Goal: Transaction & Acquisition: Complete application form

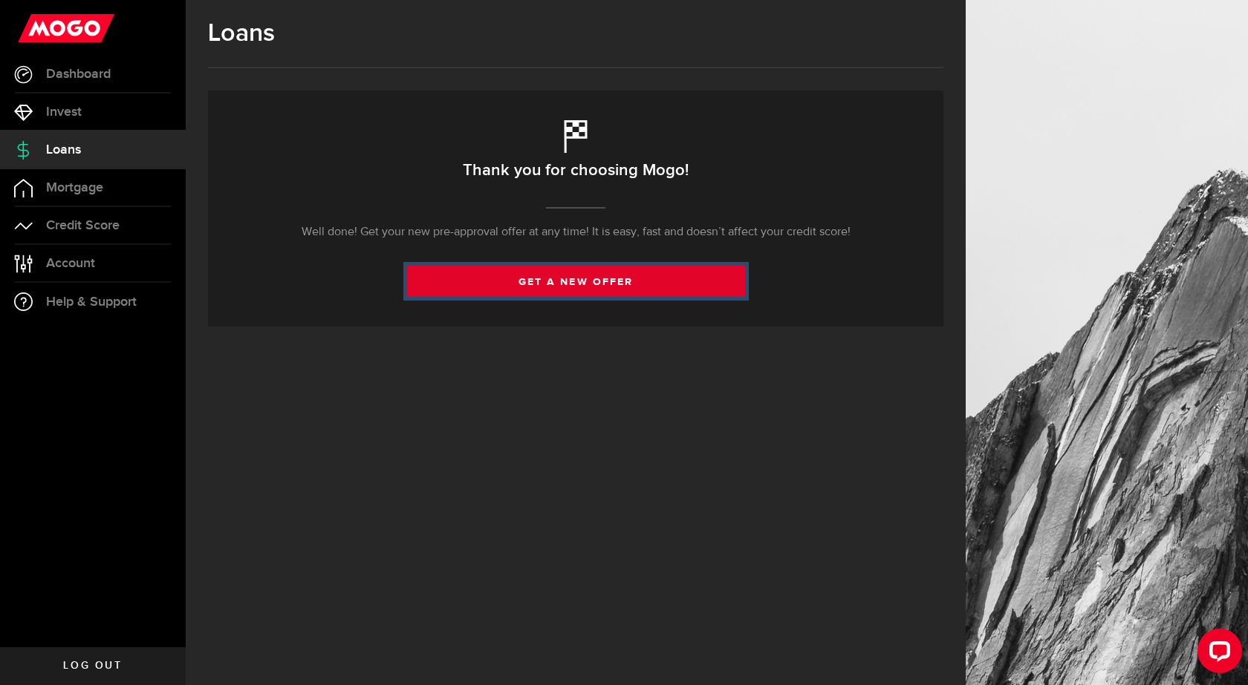
click at [503, 281] on link "get a new offer" at bounding box center [576, 281] width 338 height 31
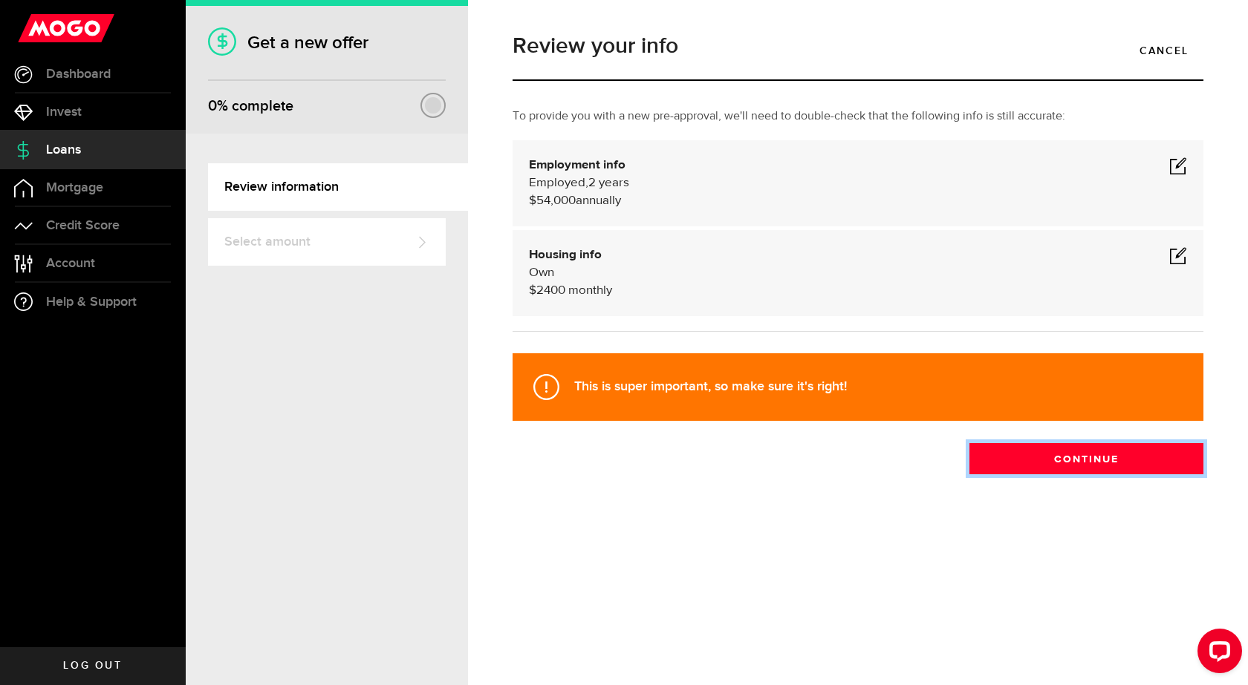
click at [1033, 463] on button "Continue" at bounding box center [1086, 458] width 234 height 31
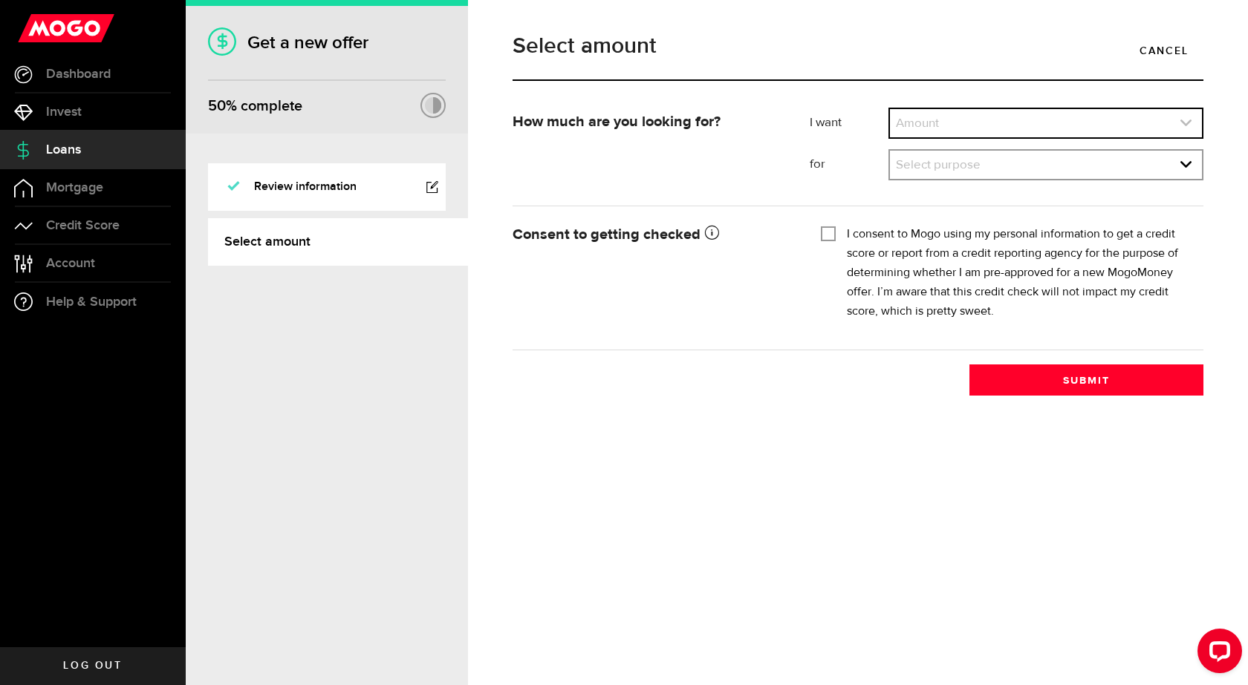
click at [923, 121] on link "expand select" at bounding box center [1046, 123] width 312 height 28
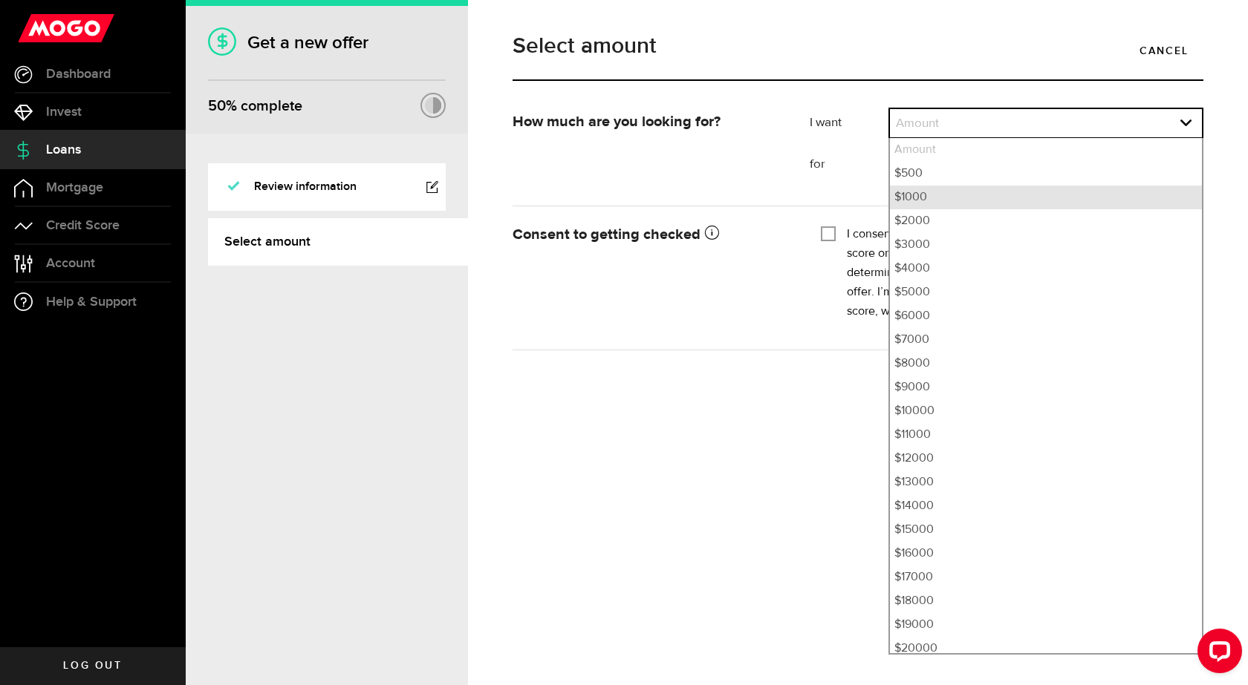
click at [921, 202] on li "$1000" at bounding box center [1046, 198] width 312 height 24
select select "1000"
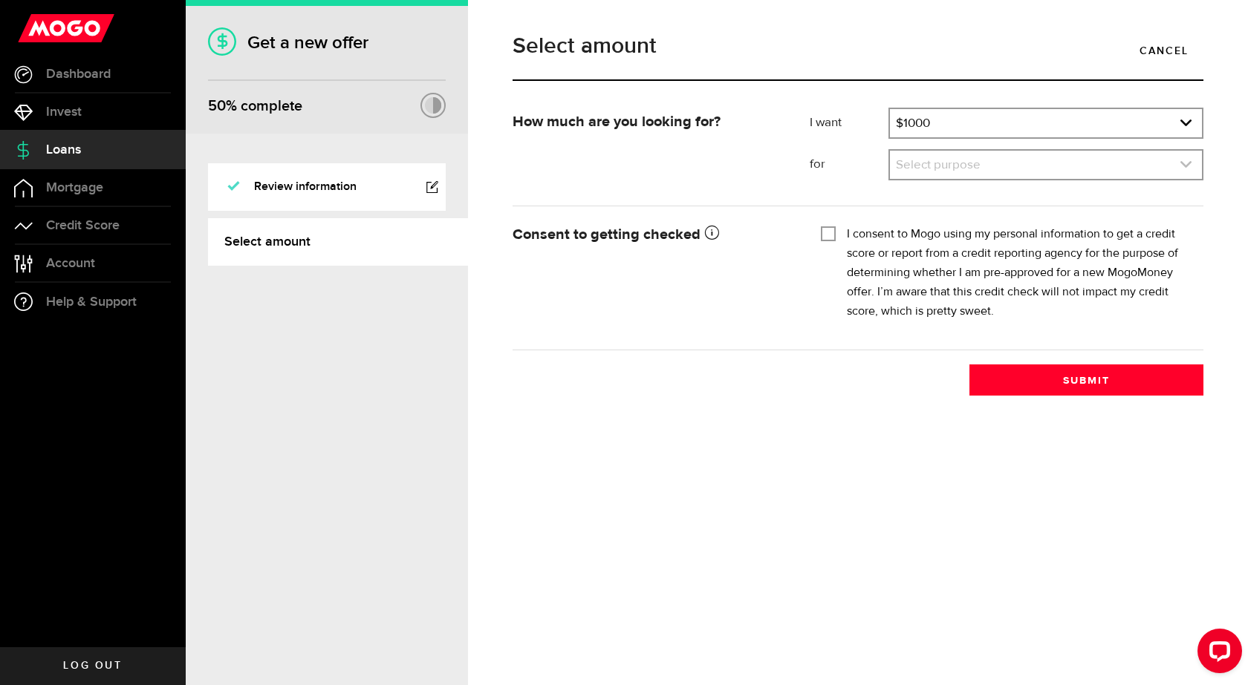
click at [969, 169] on link "expand select" at bounding box center [1046, 165] width 312 height 28
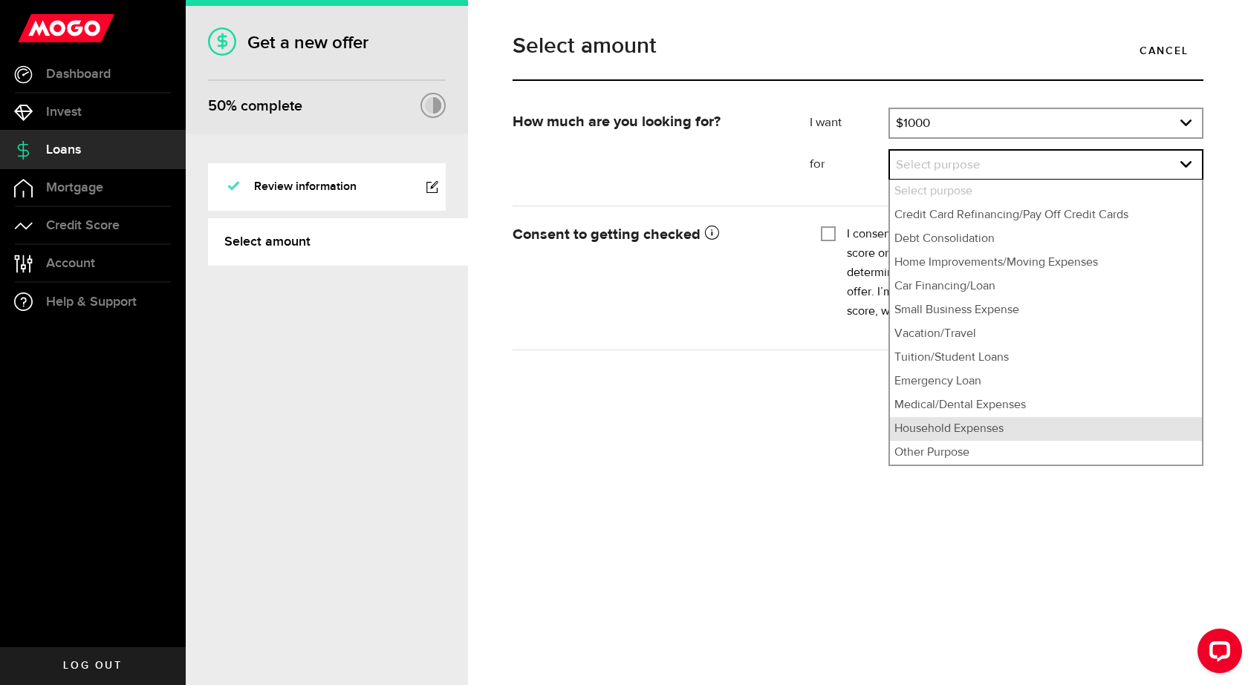
click at [951, 435] on li "Household Expenses" at bounding box center [1046, 429] width 312 height 24
select select "Household Expenses"
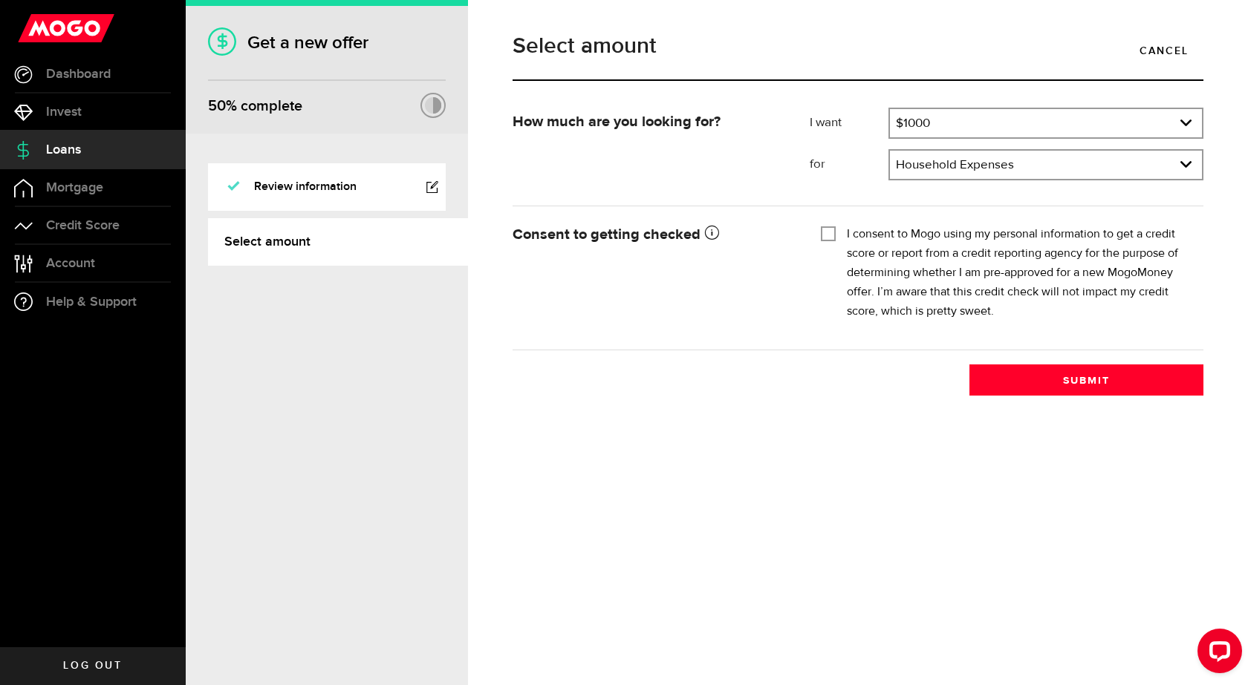
click at [835, 239] on input "I consent to Mogo using my personal information to get a credit score or report…" at bounding box center [828, 232] width 15 height 15
checkbox input "true"
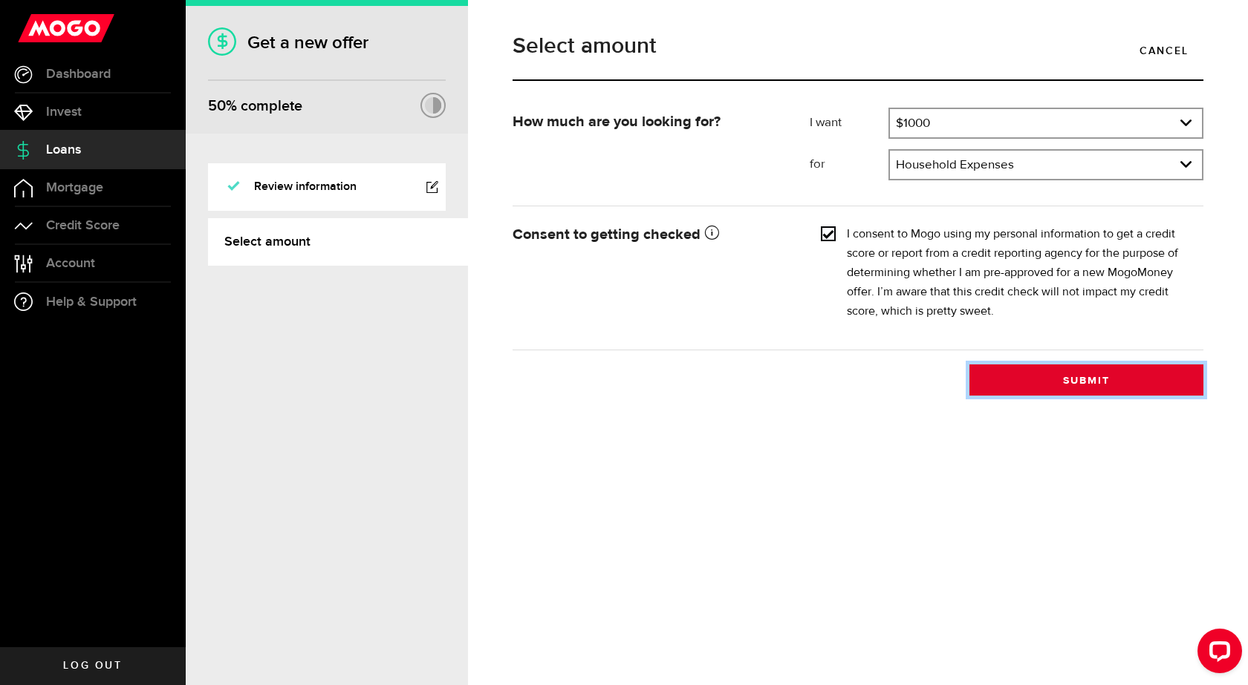
click at [1015, 382] on button "Submit" at bounding box center [1086, 380] width 234 height 31
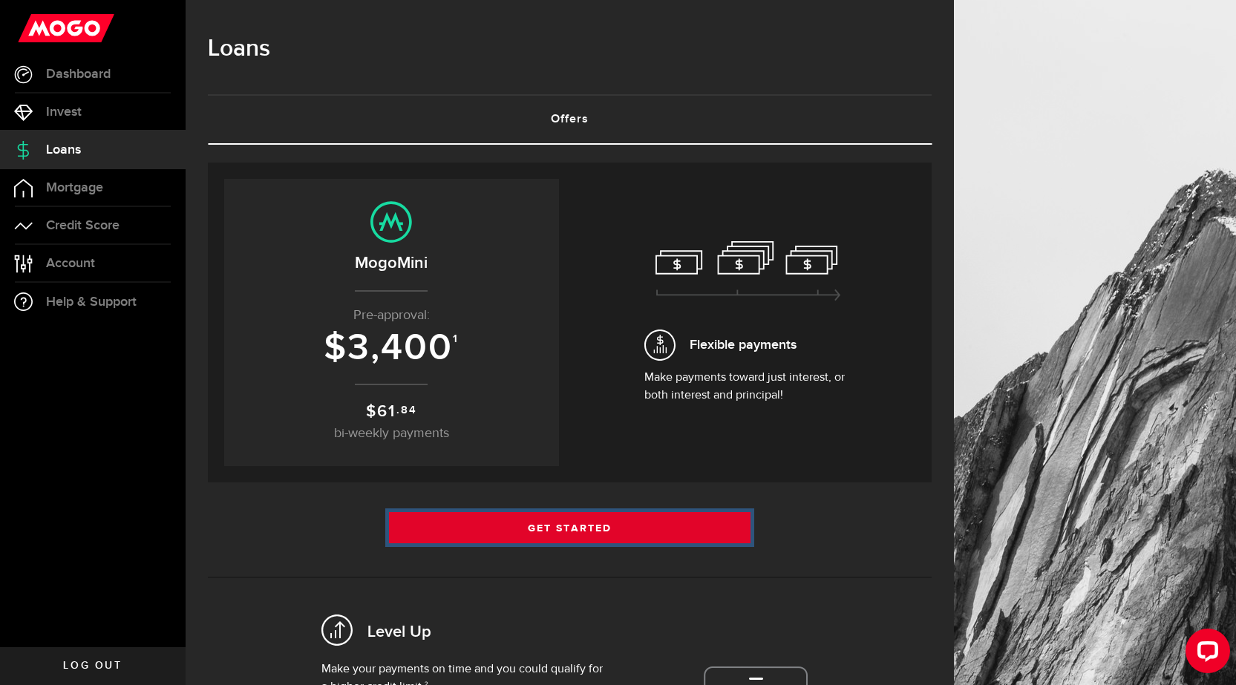
click at [505, 528] on link "Get Started" at bounding box center [570, 527] width 362 height 31
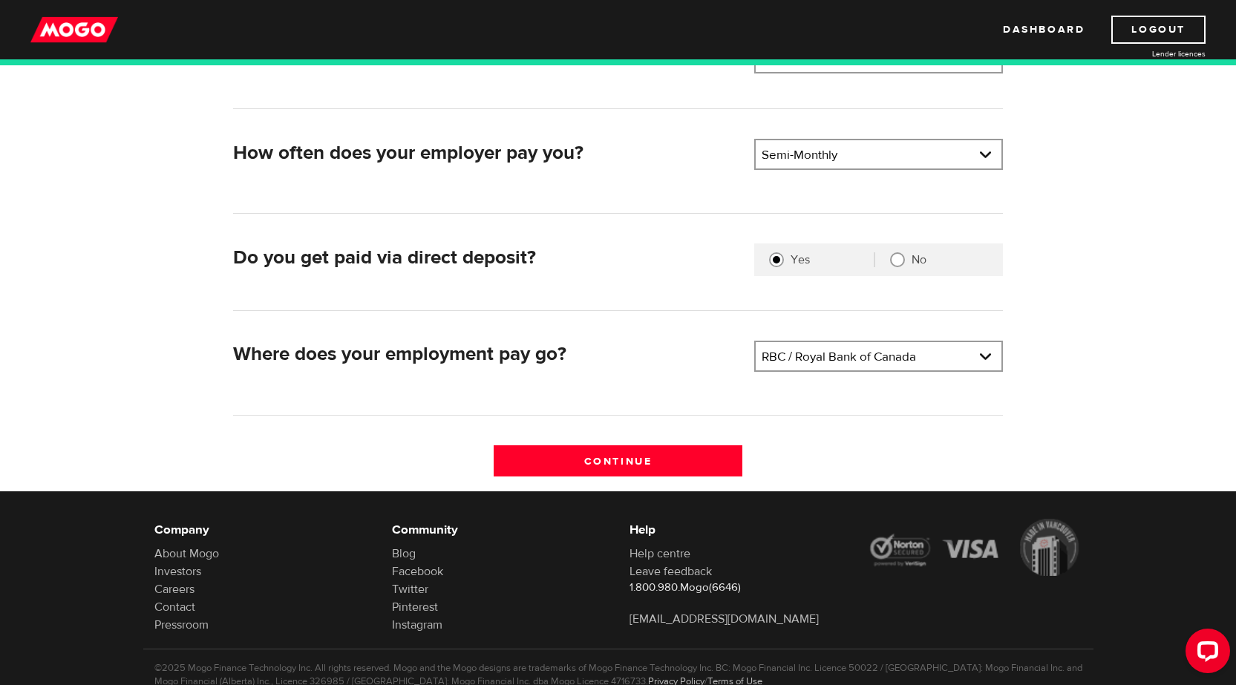
scroll to position [297, 0]
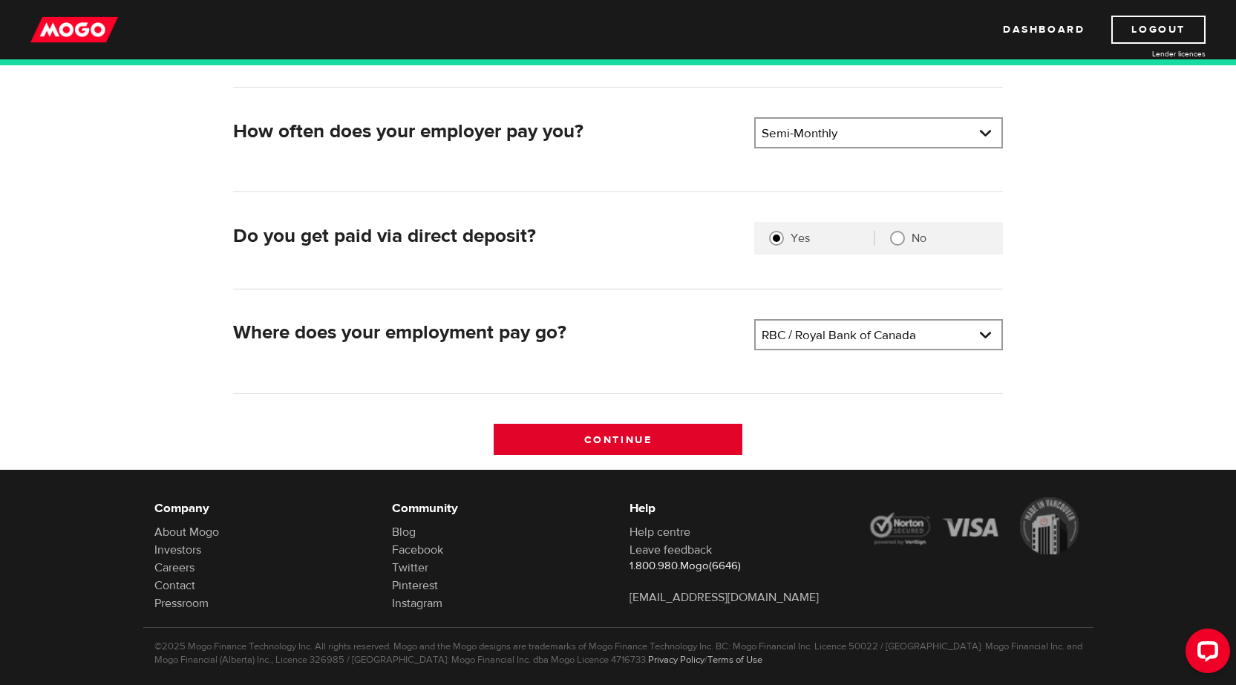
click at [599, 439] on input "Continue" at bounding box center [618, 439] width 249 height 31
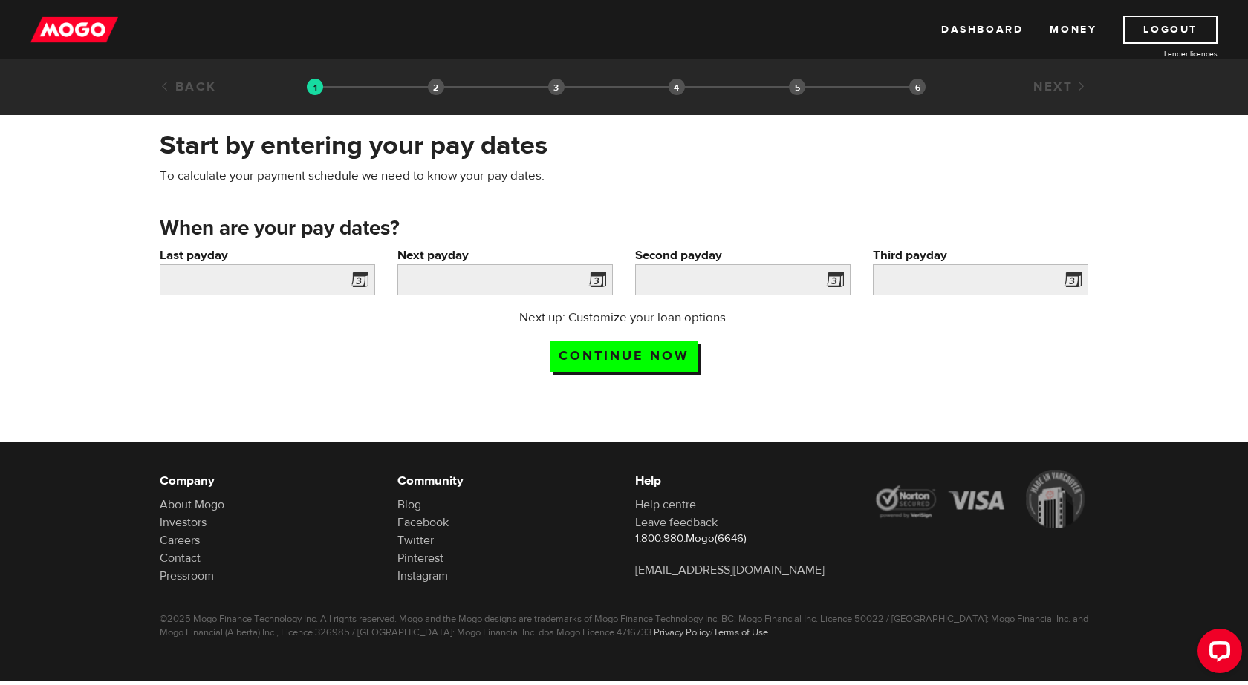
click at [359, 280] on span at bounding box center [356, 282] width 22 height 24
click at [356, 282] on span at bounding box center [356, 282] width 22 height 24
click at [283, 280] on input "Last payday" at bounding box center [267, 279] width 215 height 31
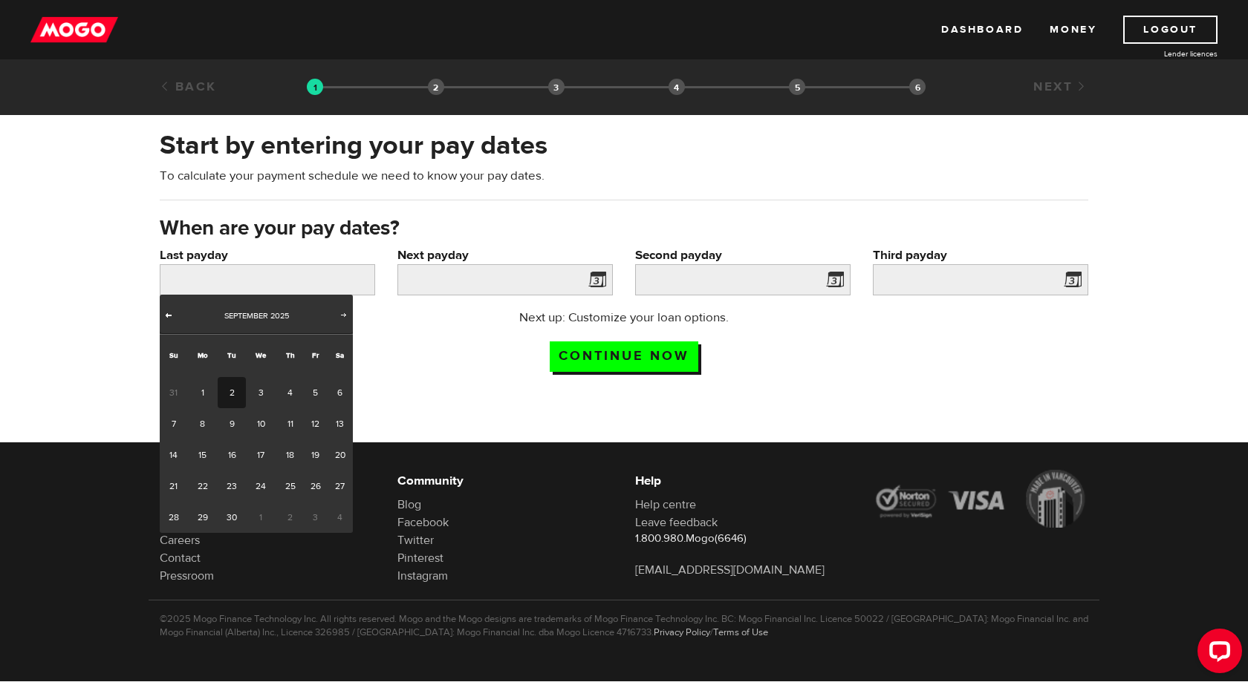
click at [168, 315] on span "Prev" at bounding box center [169, 315] width 12 height 12
click at [209, 515] on link "25" at bounding box center [202, 517] width 30 height 31
type input "2025/08/25"
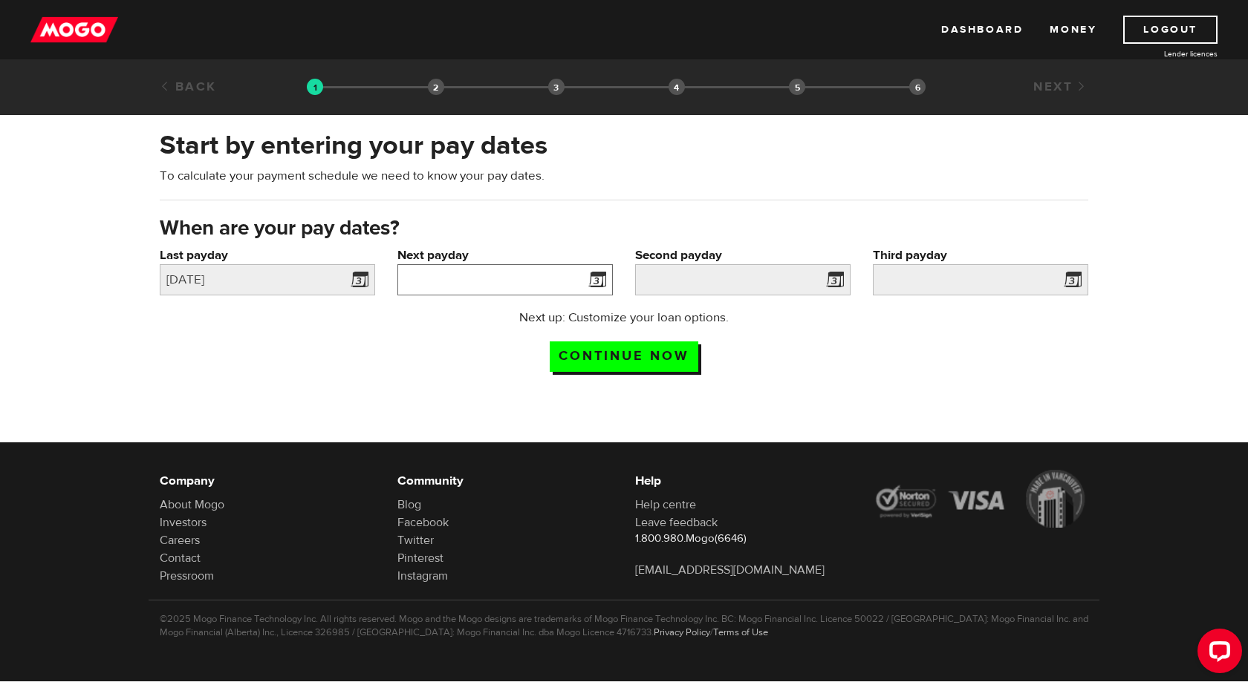
click at [478, 278] on input "Next payday" at bounding box center [504, 279] width 215 height 31
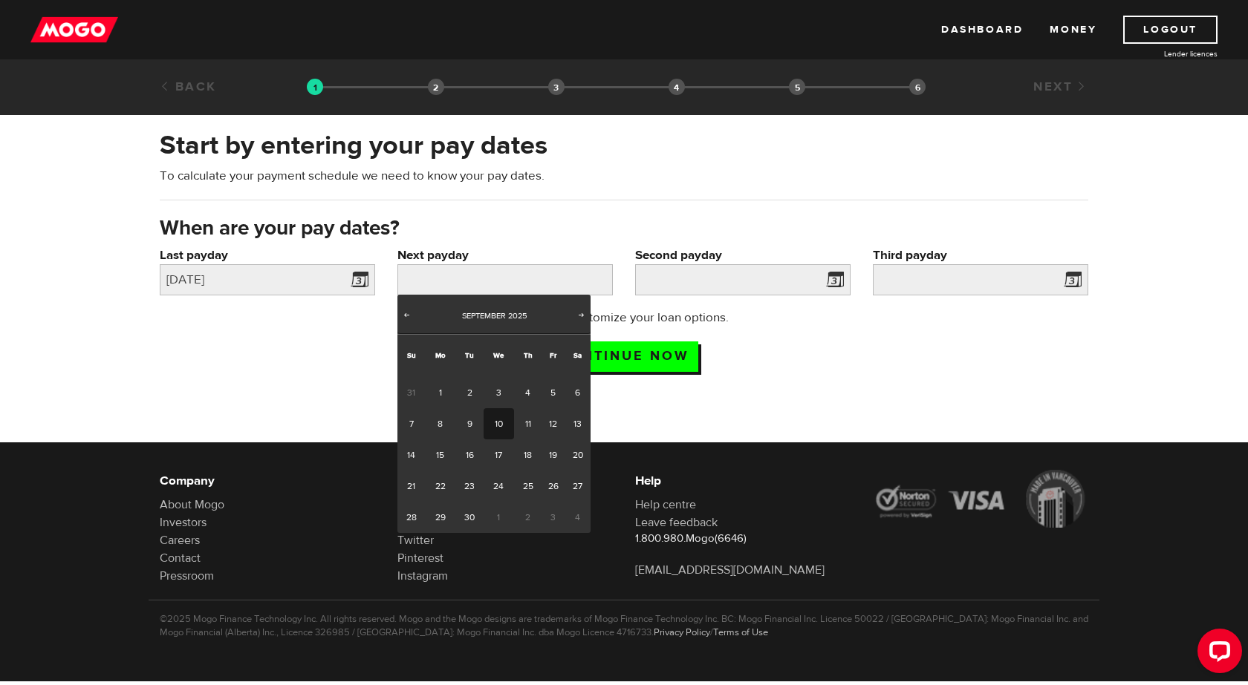
click at [499, 424] on link "10" at bounding box center [498, 423] width 30 height 31
type input "2025/09/10"
type input "2025/9/25"
type input "2025/10/10"
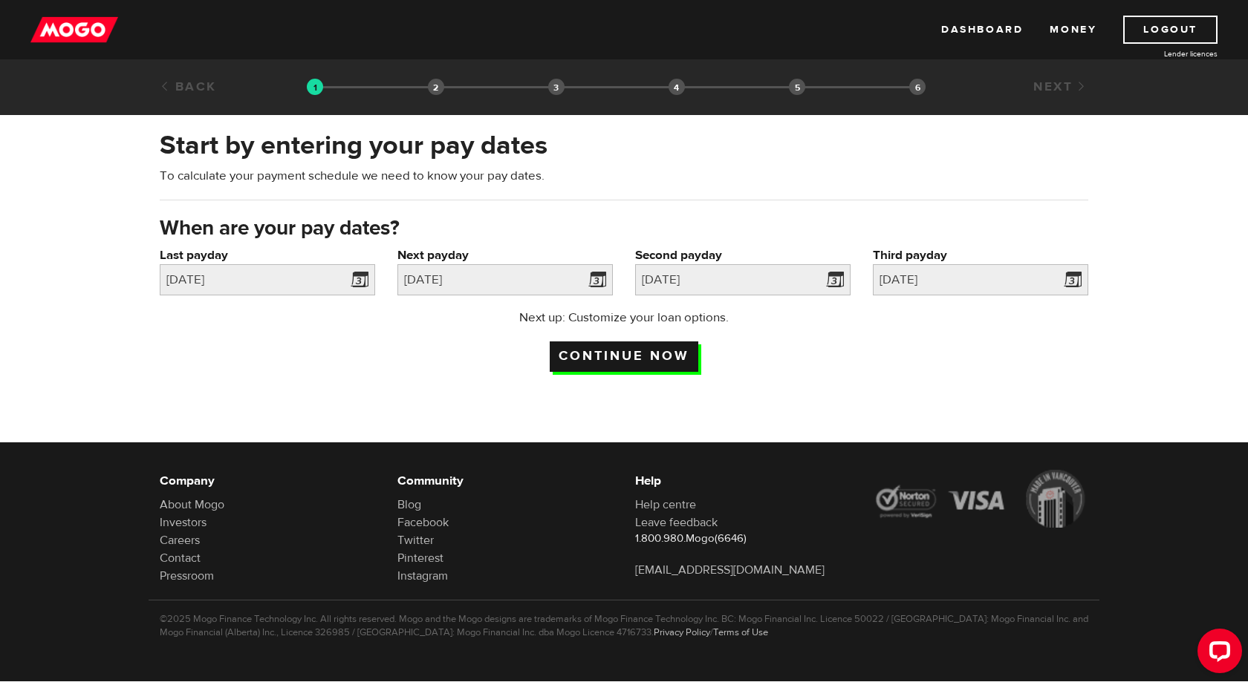
click at [602, 356] on input "Continue now" at bounding box center [624, 357] width 149 height 30
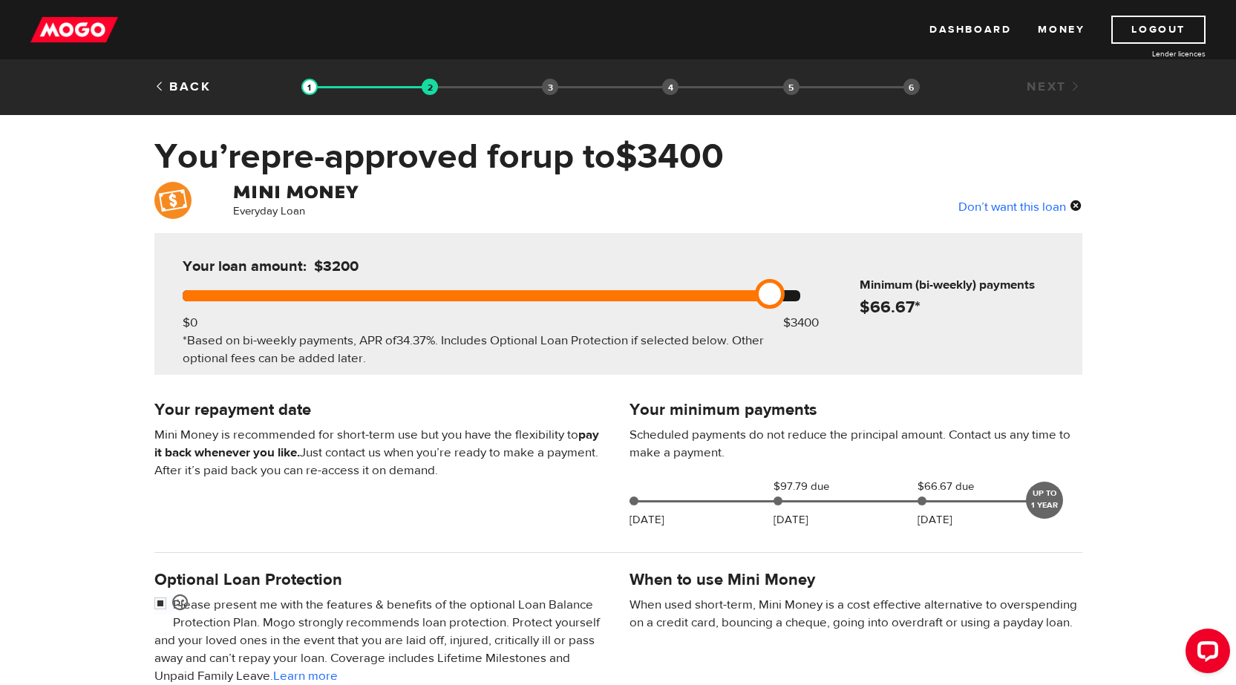
drag, startPoint x: 785, startPoint y: 290, endPoint x: 751, endPoint y: 285, distance: 33.7
click at [751, 285] on div "Your loan amount: $3200 $0 $3400 *Based on bi-weekly payments, APR of 34.37% . …" at bounding box center [491, 304] width 662 height 142
drag, startPoint x: 769, startPoint y: 287, endPoint x: 810, endPoint y: 290, distance: 40.9
click at [810, 290] on link at bounding box center [807, 294] width 30 height 30
drag, startPoint x: 806, startPoint y: 292, endPoint x: 535, endPoint y: 290, distance: 270.3
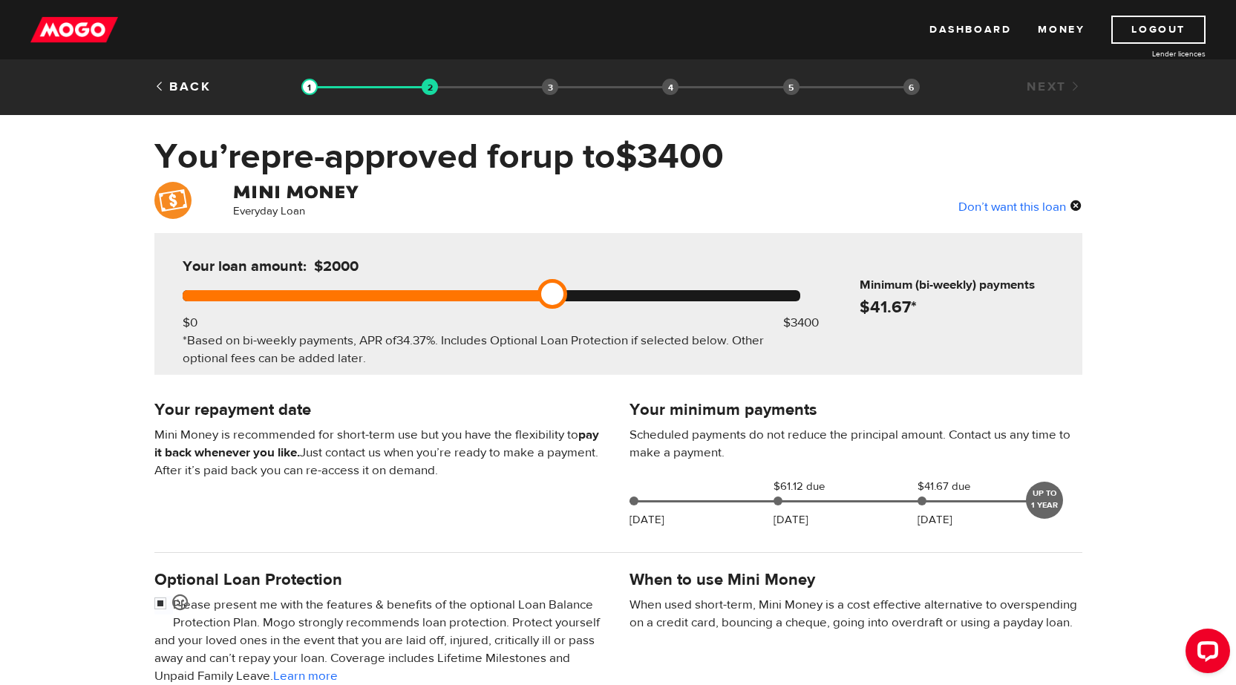
click at [535, 290] on div at bounding box center [492, 295] width 618 height 11
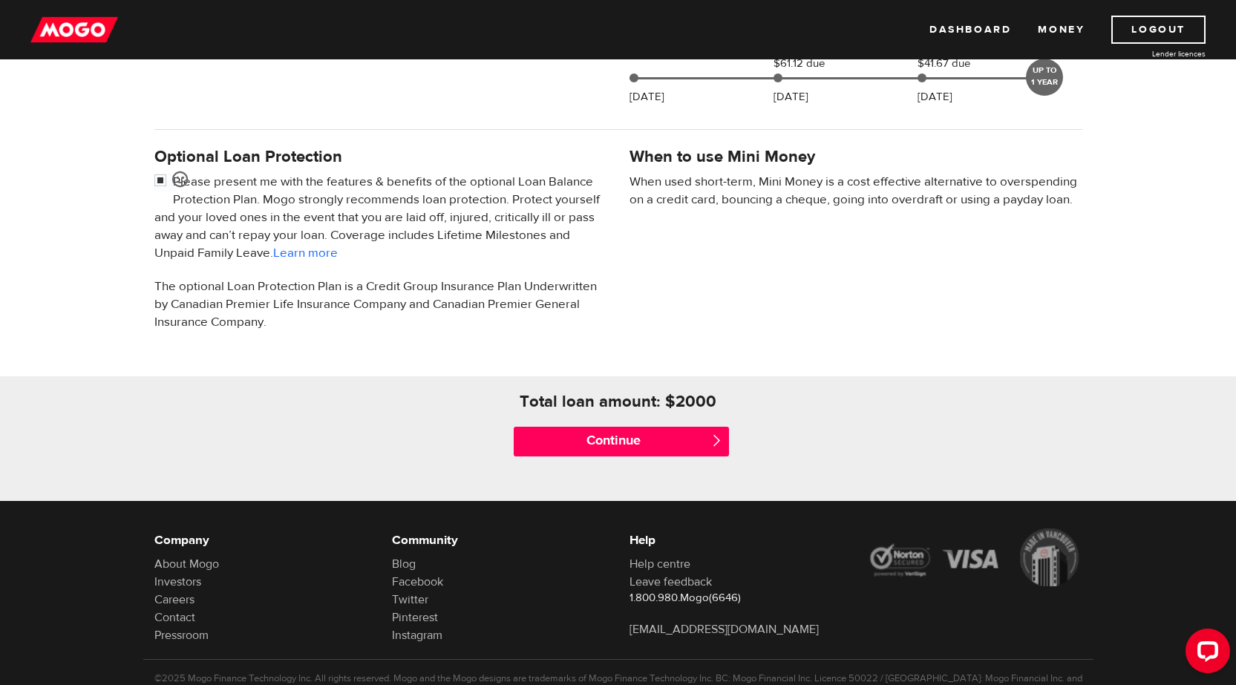
scroll to position [481, 0]
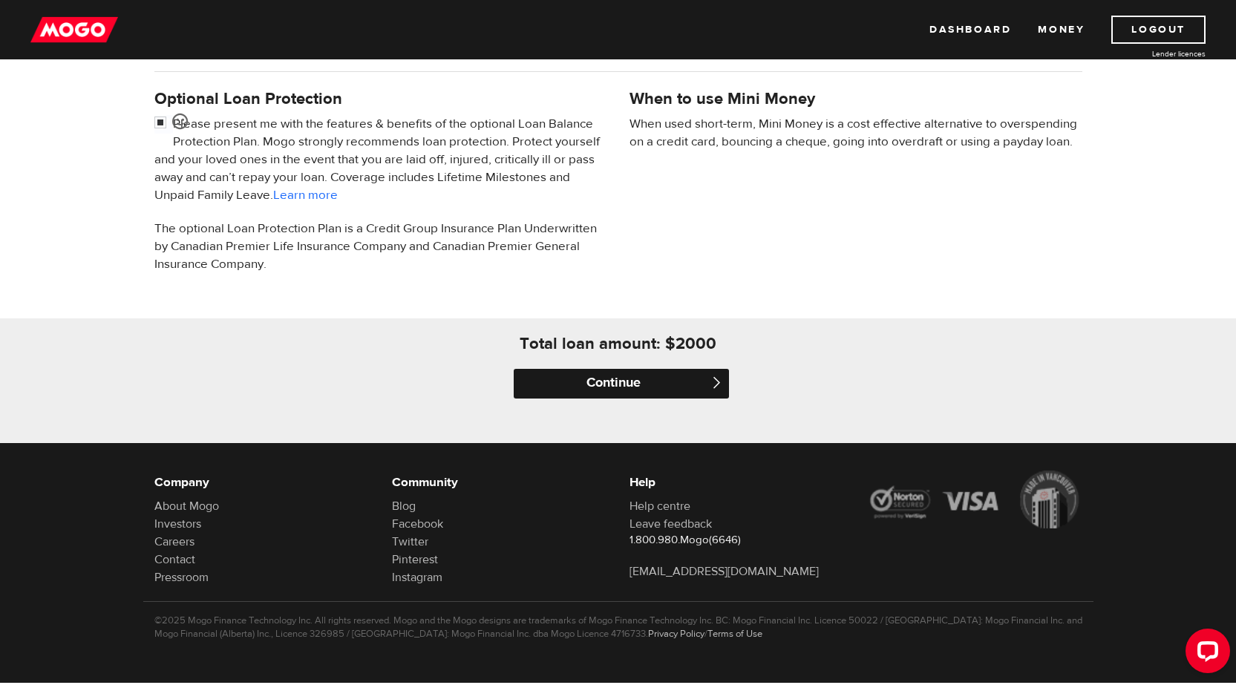
click at [622, 387] on input "Continue" at bounding box center [621, 384] width 215 height 30
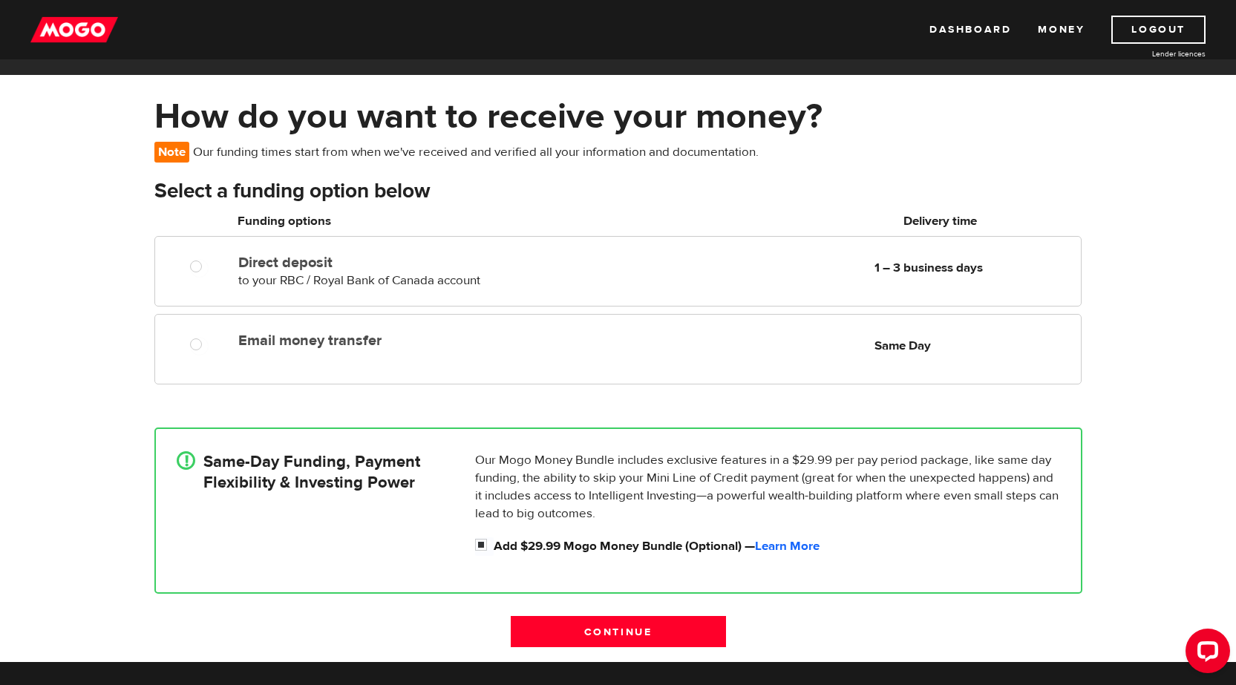
scroll to position [74, 0]
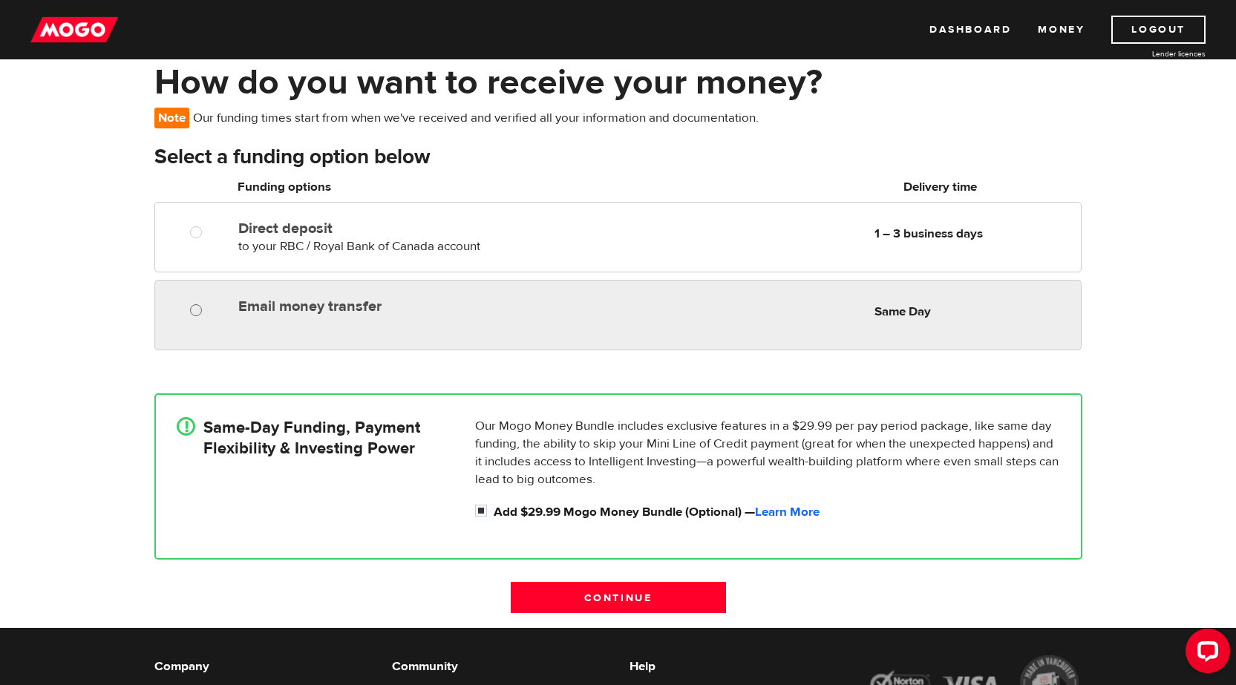
radio input "true"
click at [196, 307] on input "Email money transfer" at bounding box center [199, 312] width 19 height 19
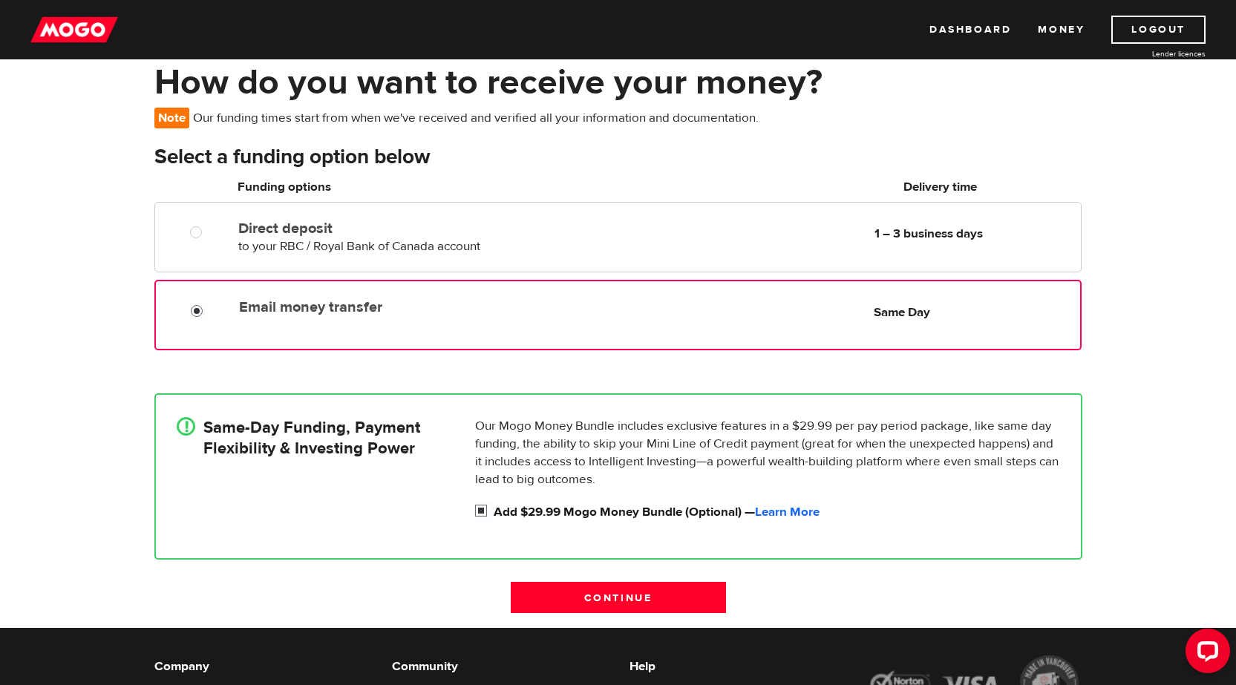
click at [478, 505] on input "Add $29.99 Mogo Money Bundle (Optional) — Learn More" at bounding box center [484, 512] width 19 height 19
checkbox input "false"
radio input "false"
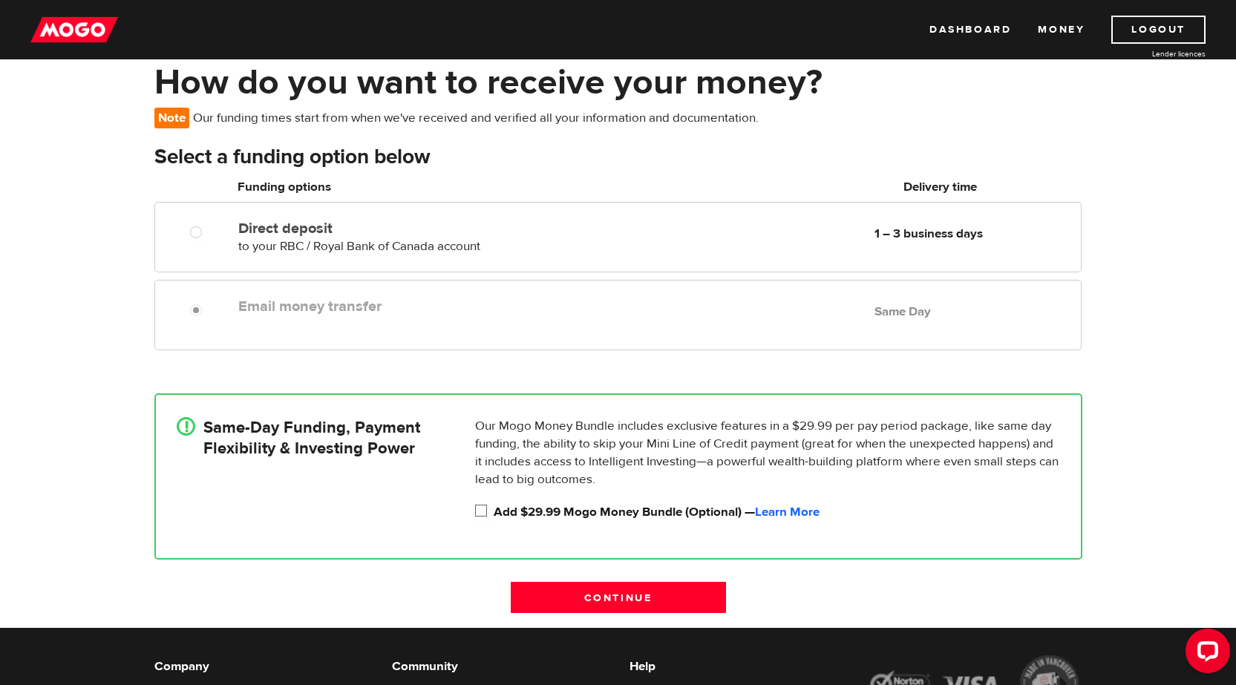
click at [489, 511] on input "Add $29.99 Mogo Money Bundle (Optional) — Learn More" at bounding box center [484, 512] width 19 height 19
click at [483, 512] on input "Add $29.99 Mogo Money Bundle (Optional) — Learn More" at bounding box center [484, 512] width 19 height 19
checkbox input "false"
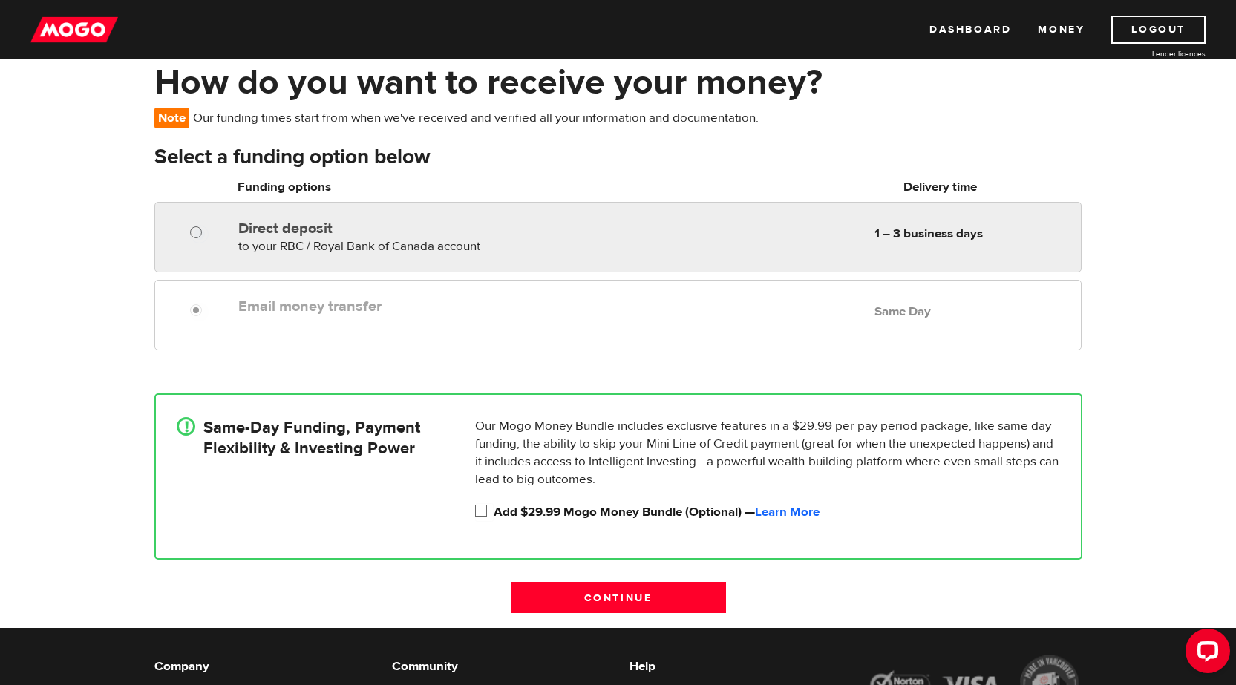
radio input "true"
click at [200, 235] on input "Direct deposit" at bounding box center [199, 234] width 19 height 19
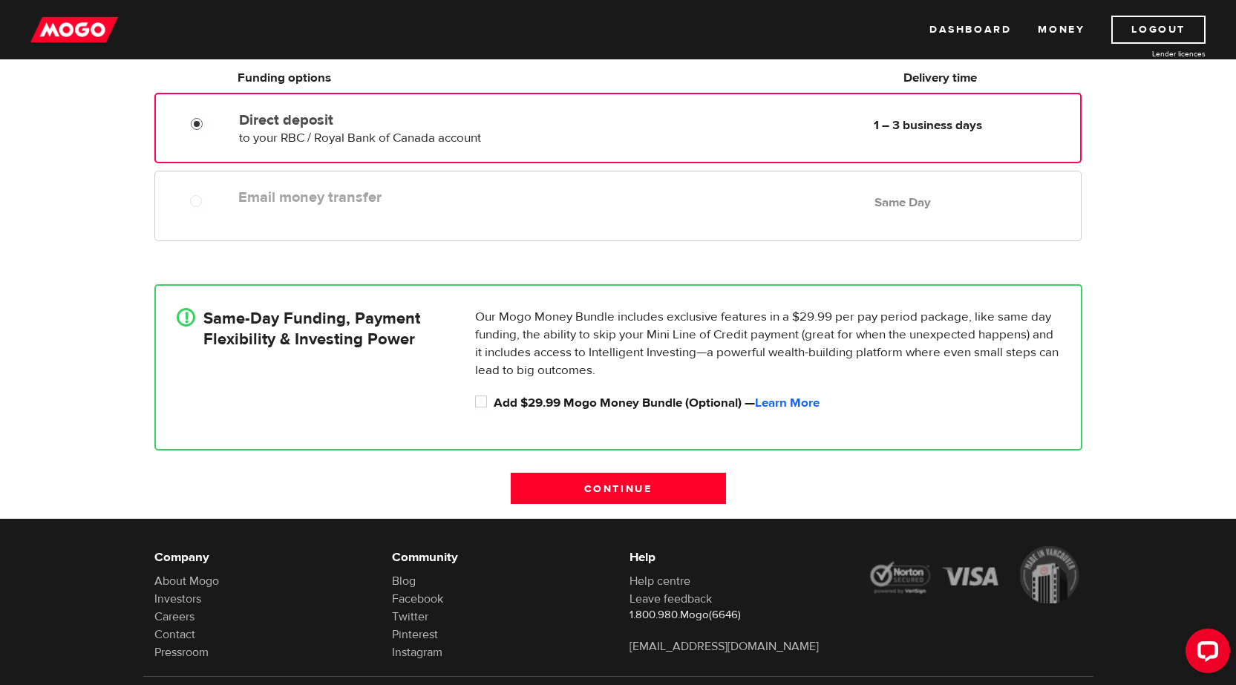
scroll to position [149, 0]
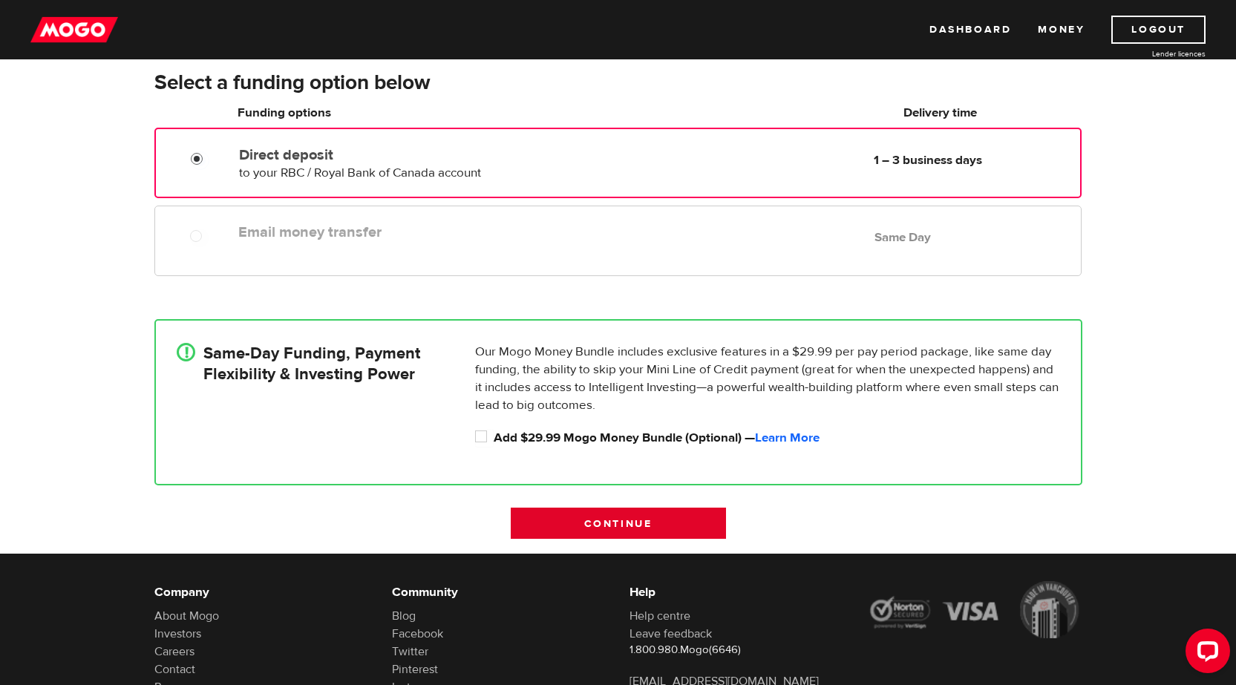
click at [576, 518] on input "Continue" at bounding box center [618, 523] width 215 height 31
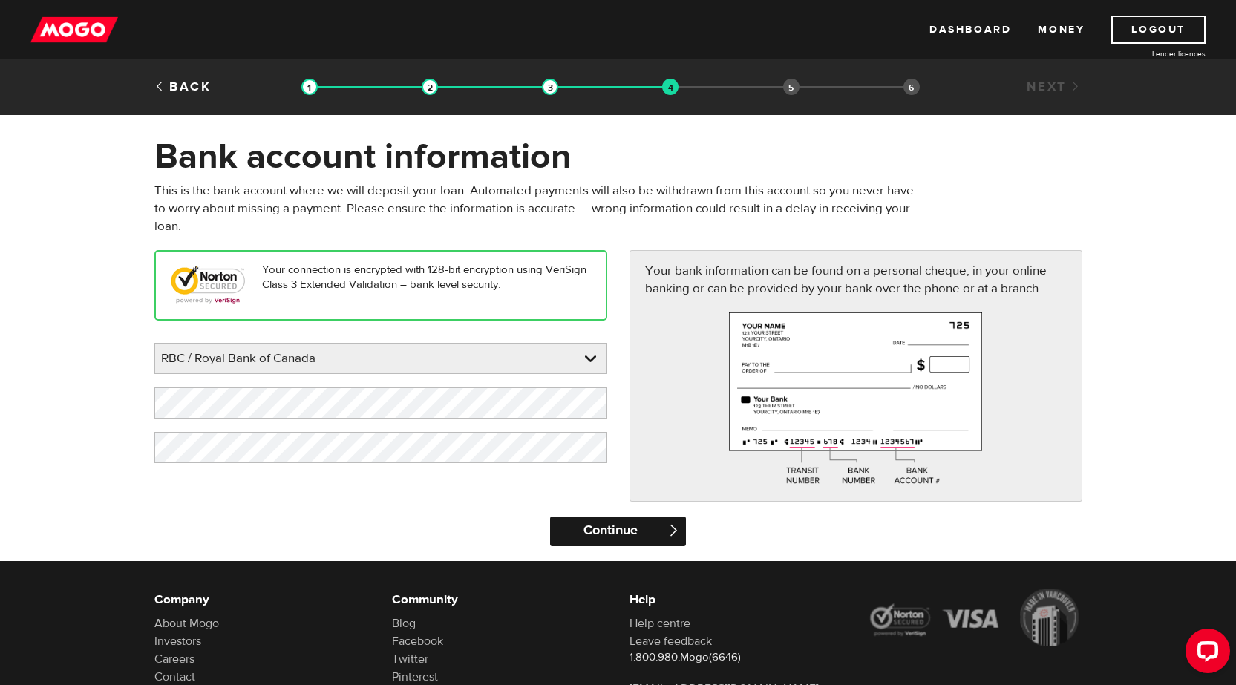
click at [597, 533] on input "Continue" at bounding box center [618, 532] width 136 height 30
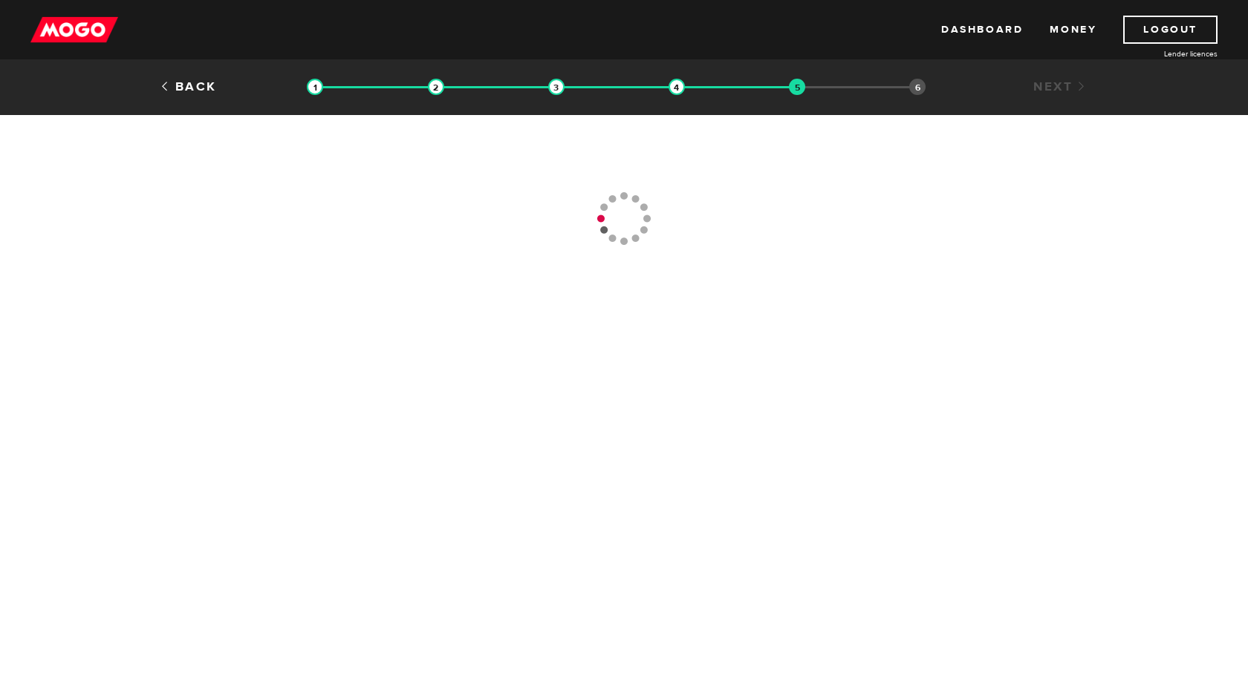
type input "[PHONE_NUMBER]"
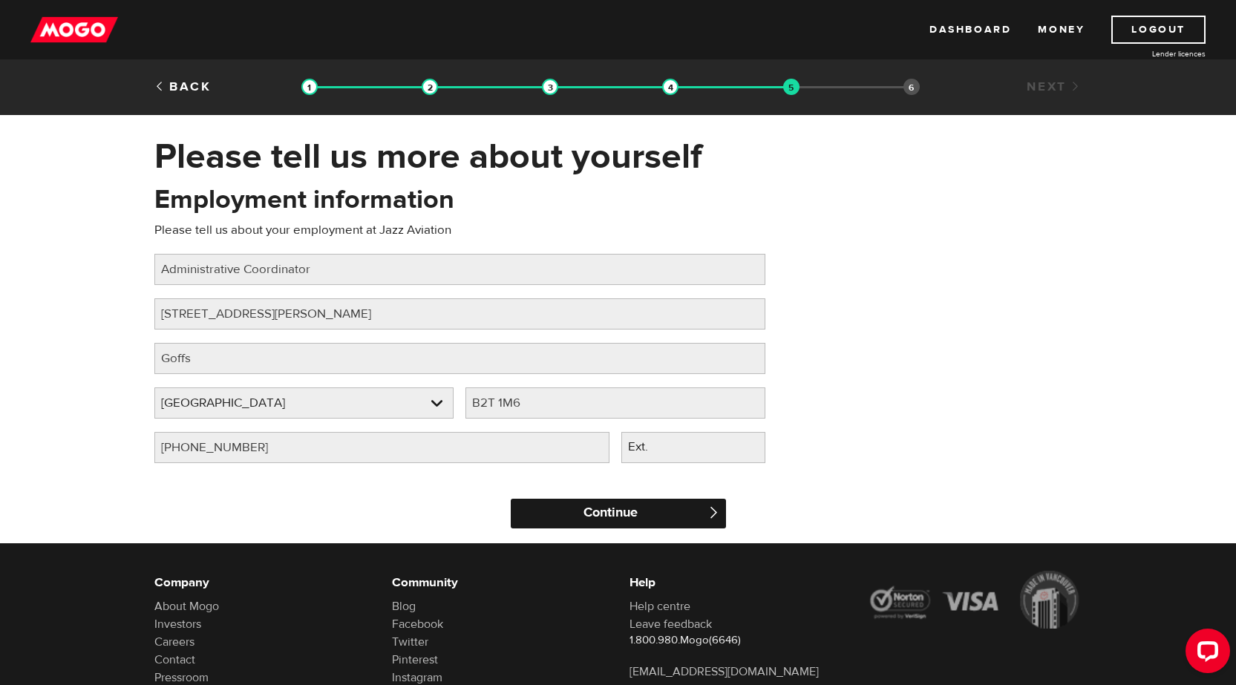
click at [612, 511] on input "Continue" at bounding box center [618, 514] width 215 height 30
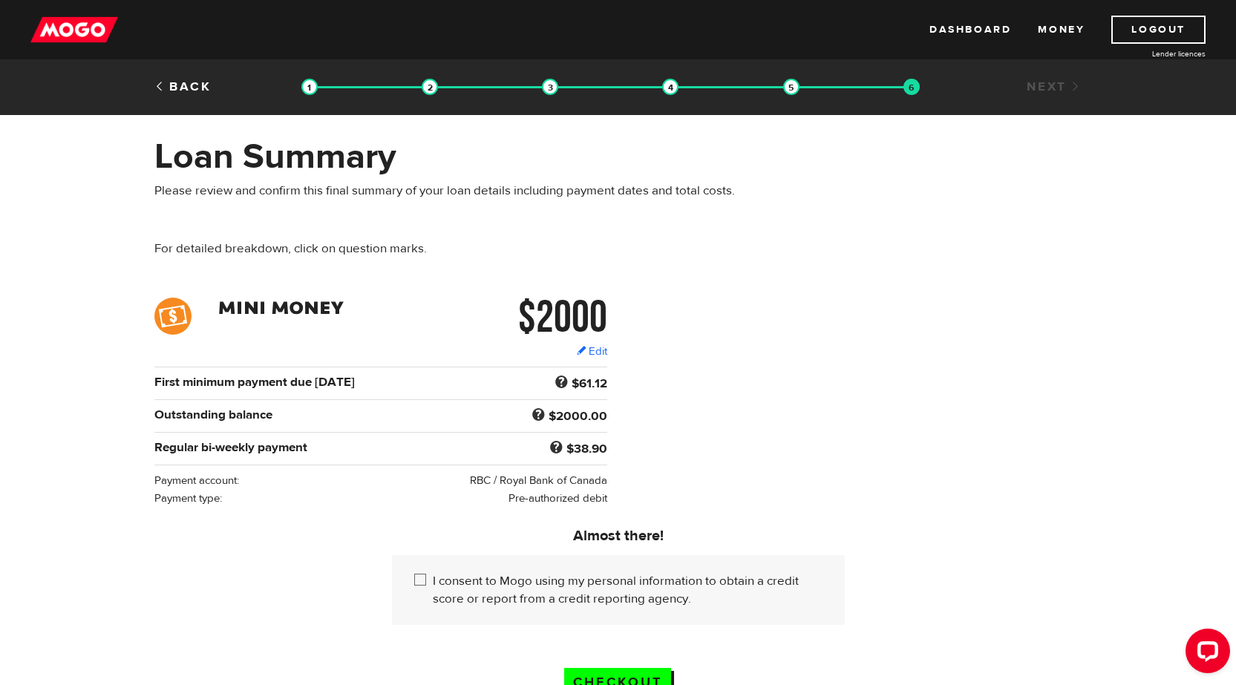
click at [423, 581] on input "I consent to Mogo using my personal information to obtain a credit score or rep…" at bounding box center [423, 582] width 19 height 19
checkbox input "true"
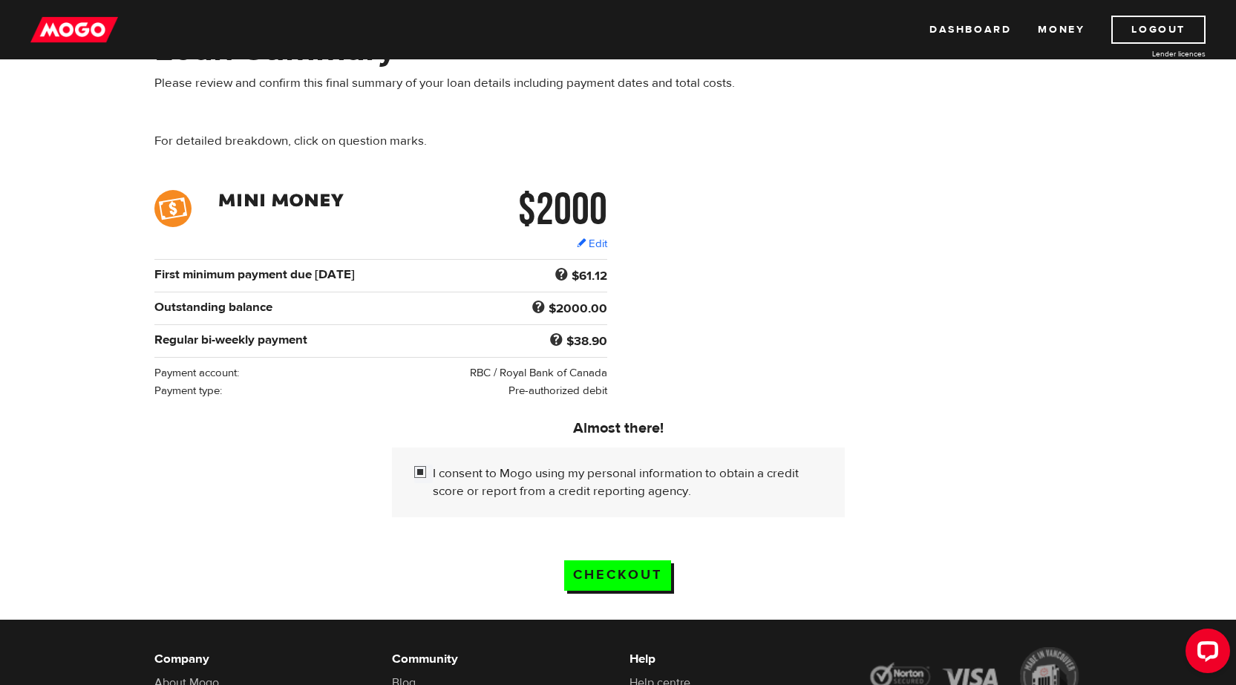
scroll to position [149, 0]
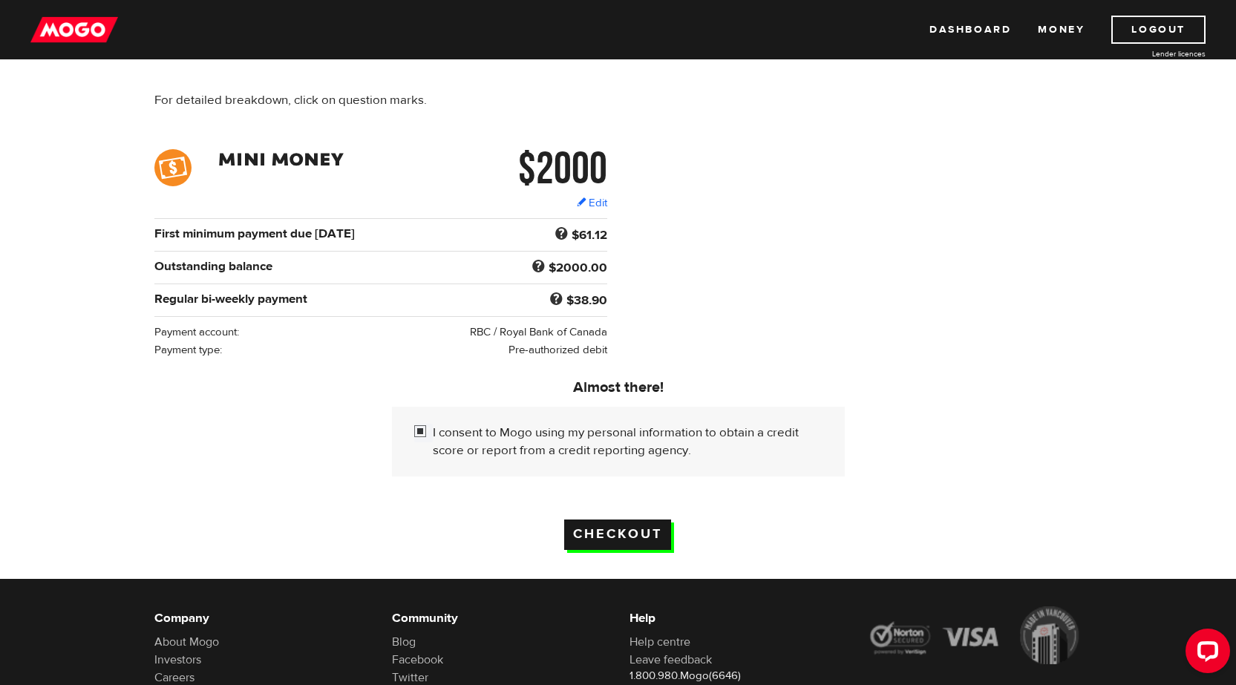
click at [613, 529] on input "Checkout" at bounding box center [617, 535] width 107 height 30
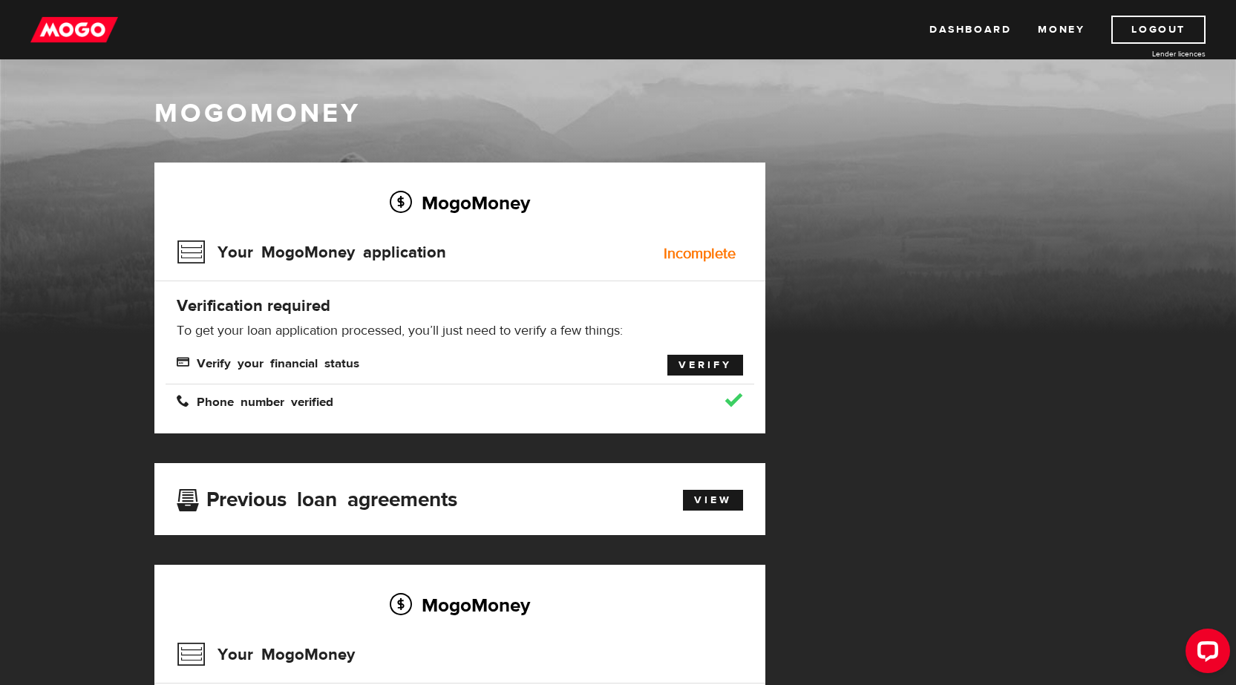
click at [702, 365] on link "Verify" at bounding box center [706, 365] width 76 height 21
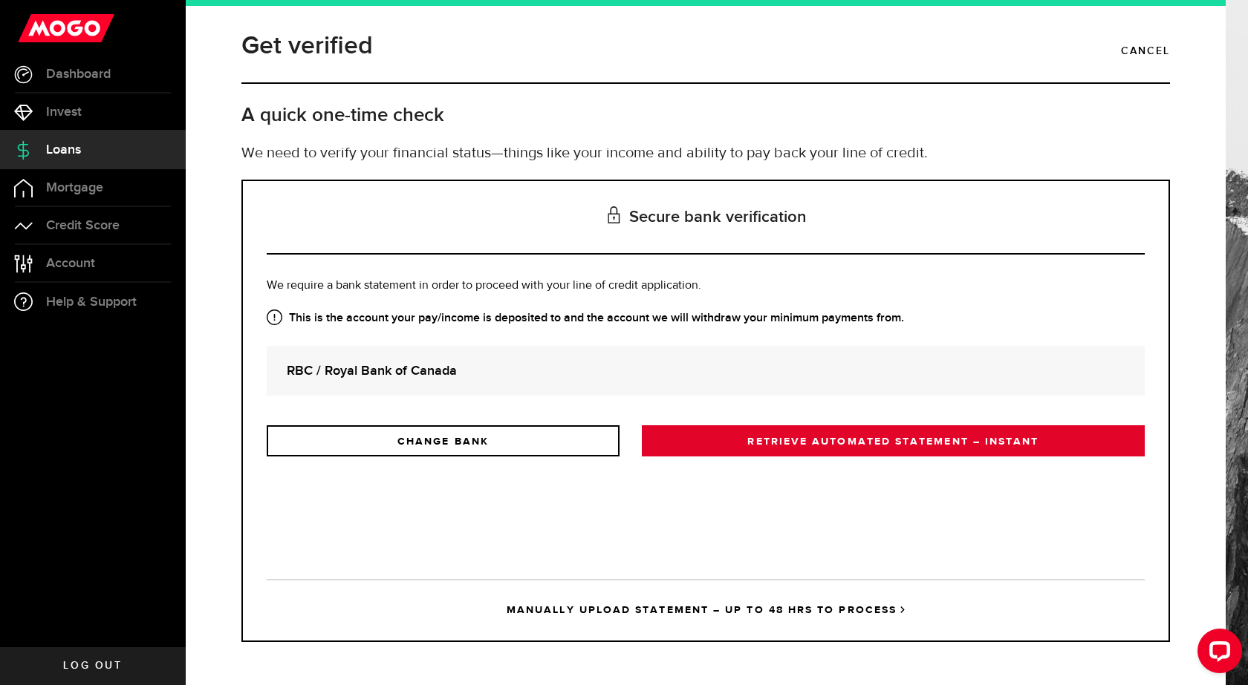
click at [786, 437] on link "RETRIEVE AUTOMATED STATEMENT – INSTANT" at bounding box center [893, 441] width 503 height 31
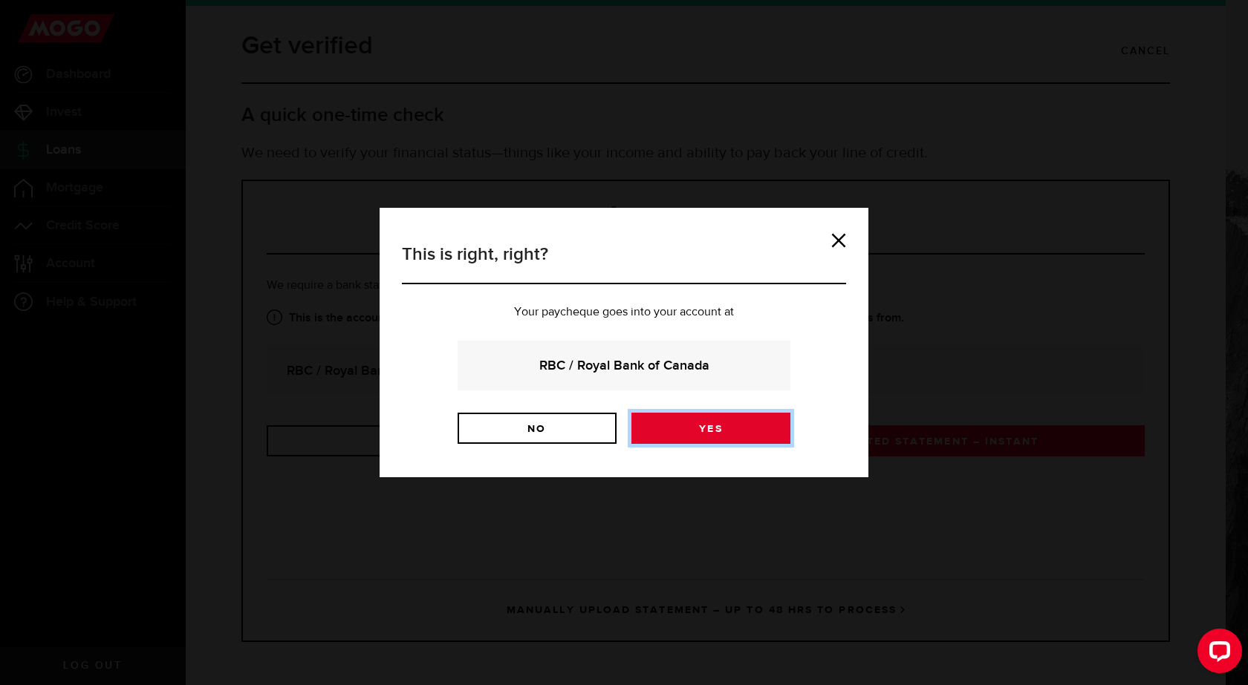
click at [692, 426] on link "Yes" at bounding box center [710, 428] width 159 height 31
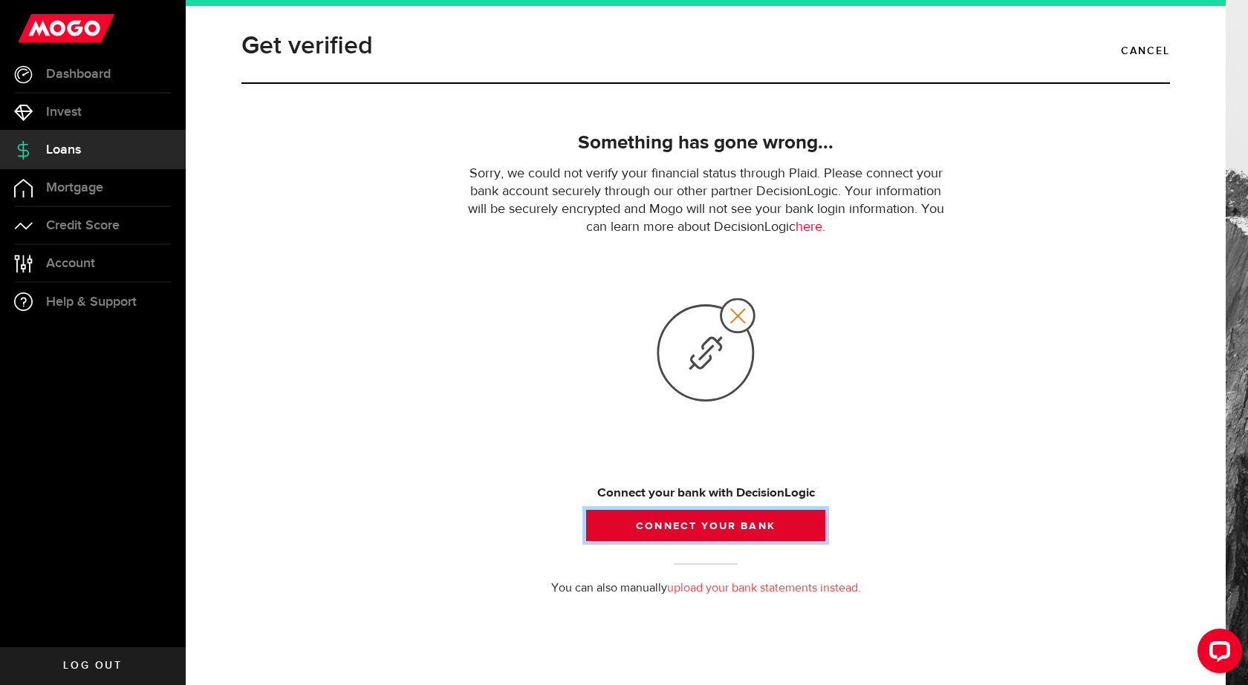
click at [728, 524] on button "Connect your bank" at bounding box center [705, 525] width 239 height 31
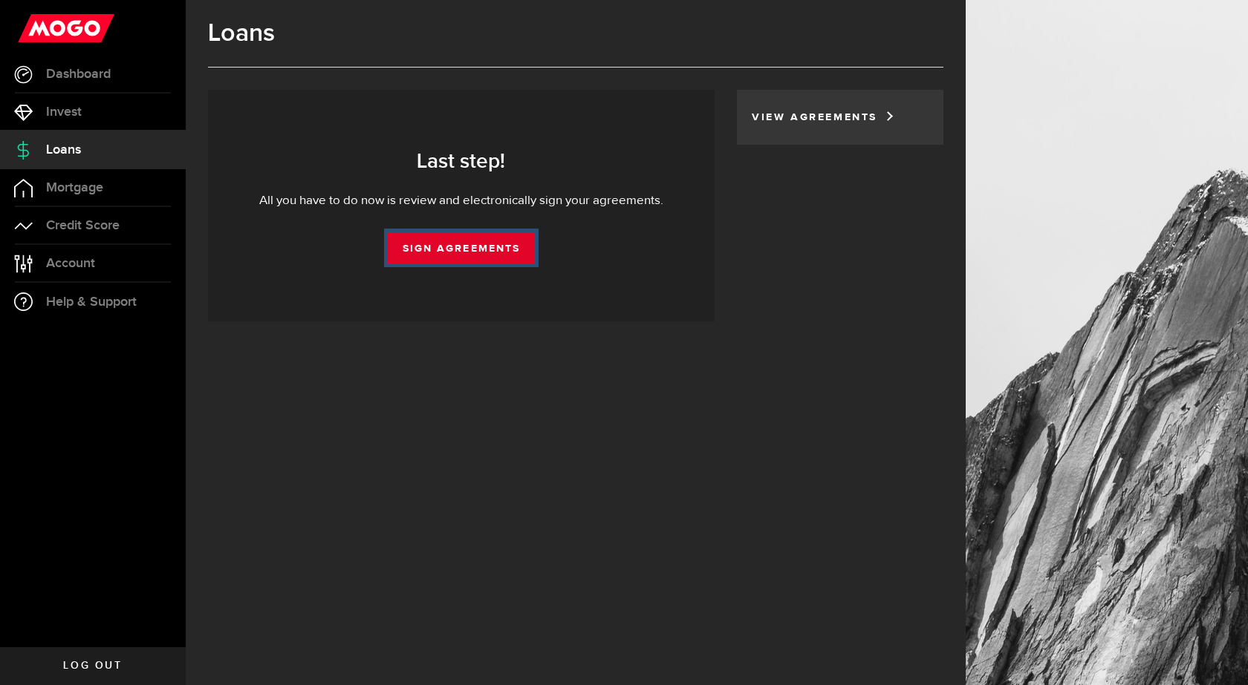
click at [450, 245] on link "Sign Agreements" at bounding box center [461, 247] width 147 height 31
